Goal: Task Accomplishment & Management: Manage account settings

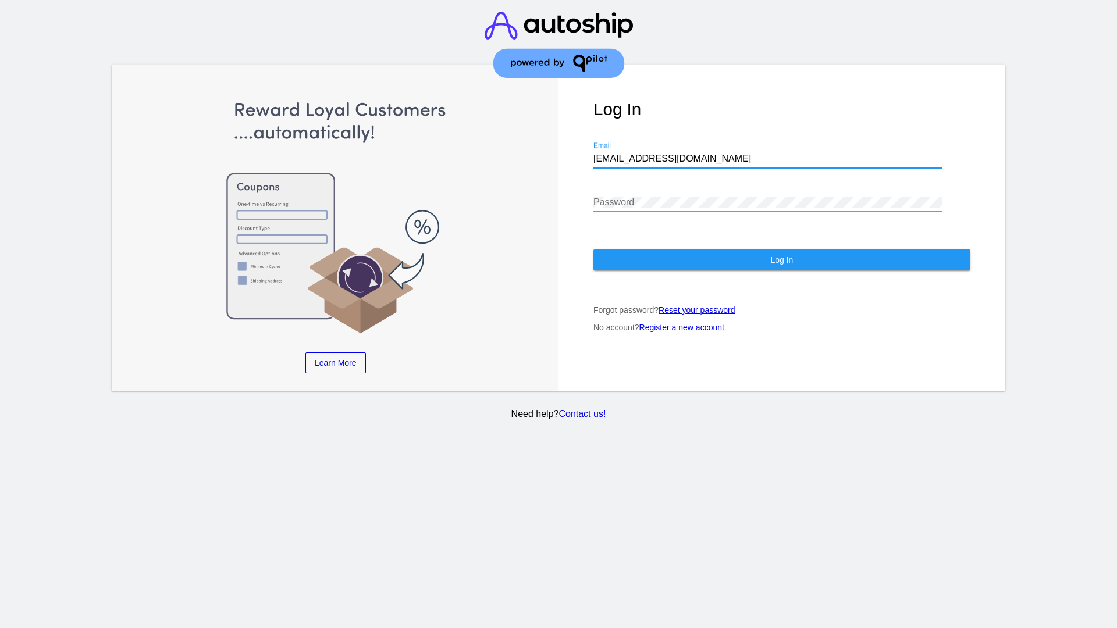
type input "jr@patternsinthecloud.com"
click at [781, 260] on span "Log In" at bounding box center [781, 259] width 23 height 9
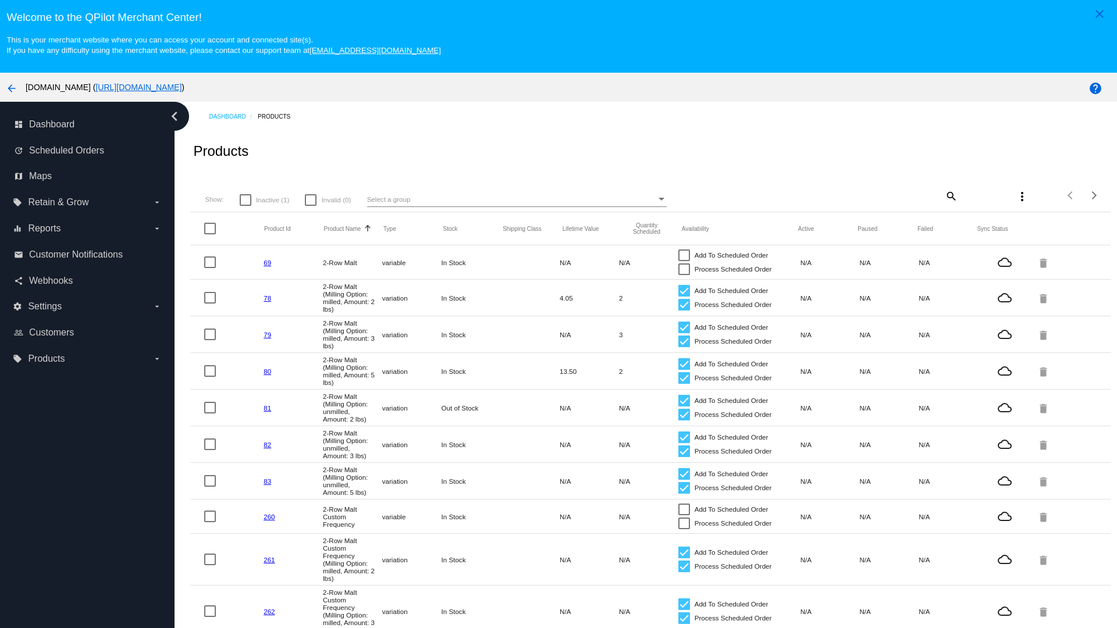
click at [264, 200] on span "Inactive (1)" at bounding box center [272, 200] width 33 height 14
click at [245, 206] on input "Inactive (1)" at bounding box center [245, 206] width 1 height 1
checkbox input "true"
click at [944, 195] on mat-icon "search" at bounding box center [951, 196] width 14 height 18
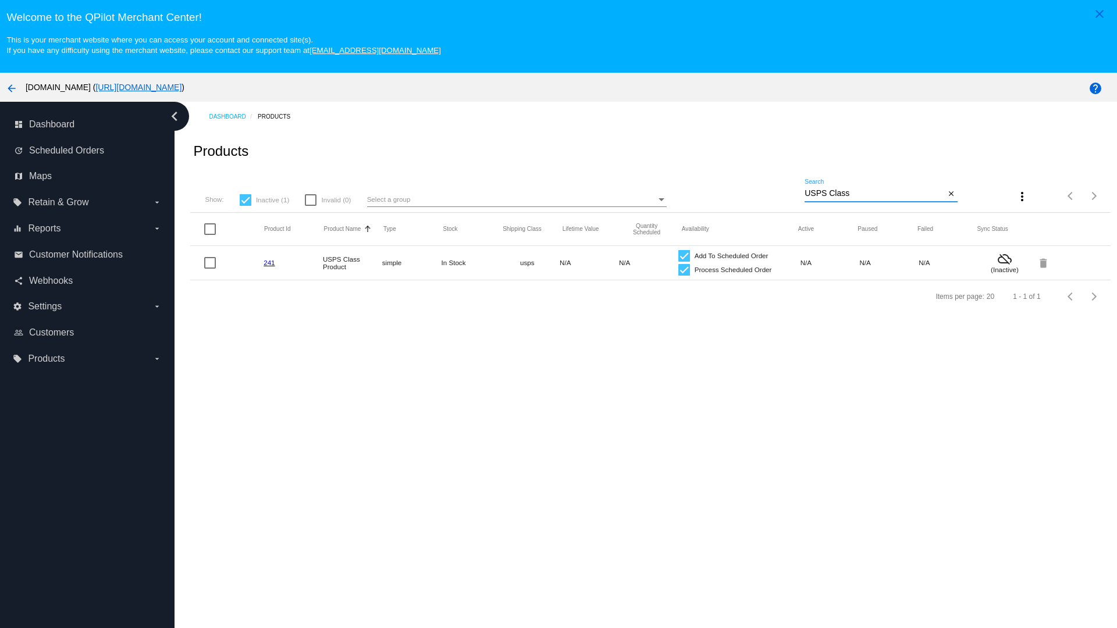
type input "USPS Class"
click at [678, 269] on div at bounding box center [684, 270] width 12 height 12
click at [683, 276] on input "Process Scheduled Order" at bounding box center [683, 276] width 1 height 1
checkbox input "false"
click at [678, 255] on div at bounding box center [684, 256] width 12 height 12
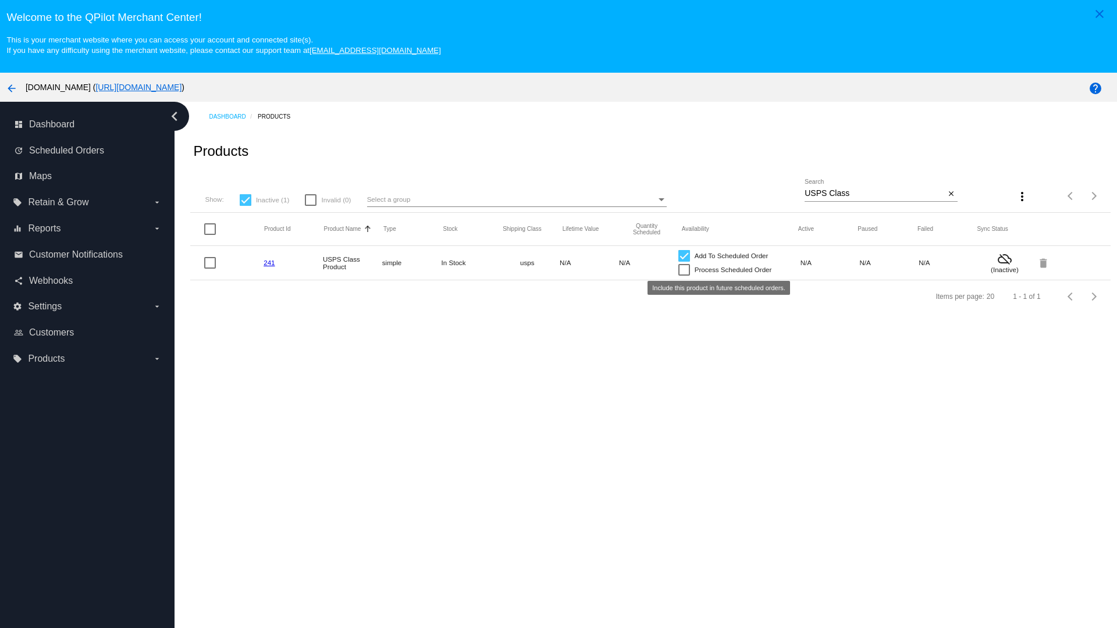
click at [683, 262] on input "Add To Scheduled Order" at bounding box center [683, 262] width 1 height 1
checkbox input "false"
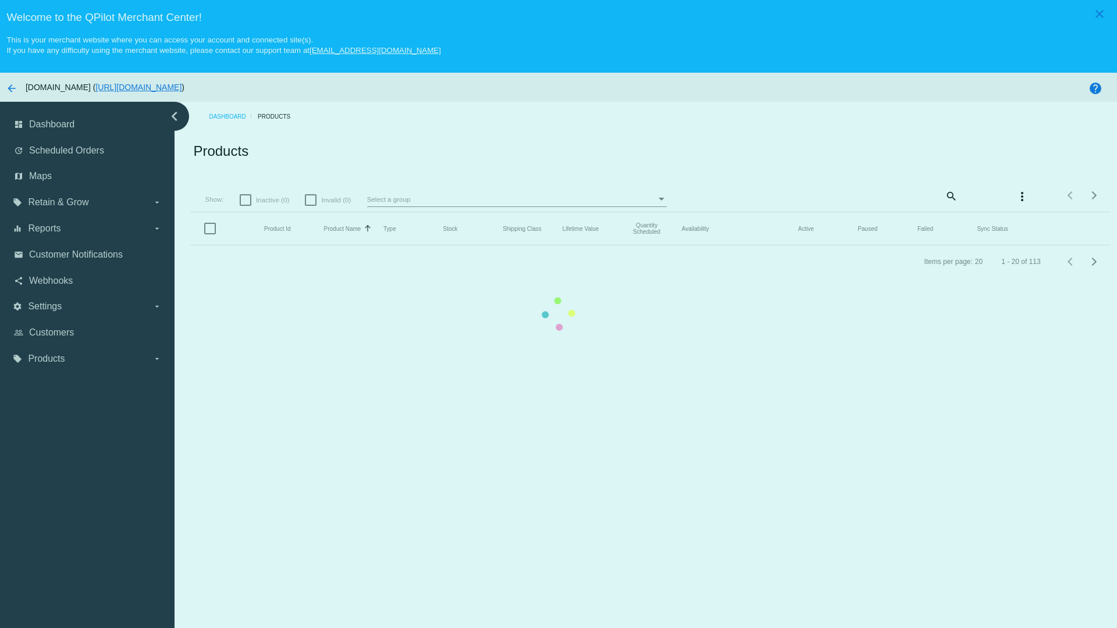
click at [944, 195] on mat-icon "search" at bounding box center [951, 196] width 14 height 18
